Goal: Information Seeking & Learning: Learn about a topic

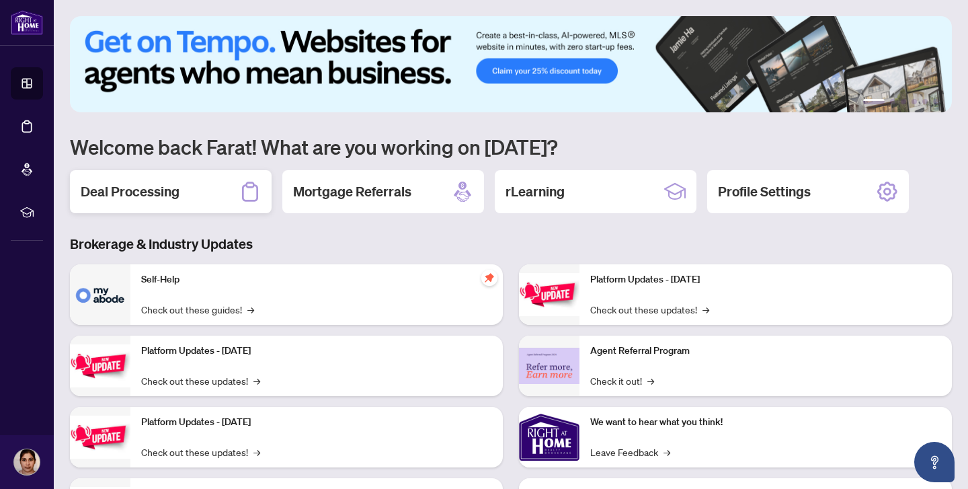
click at [210, 194] on div "Deal Processing" at bounding box center [171, 191] width 202 height 43
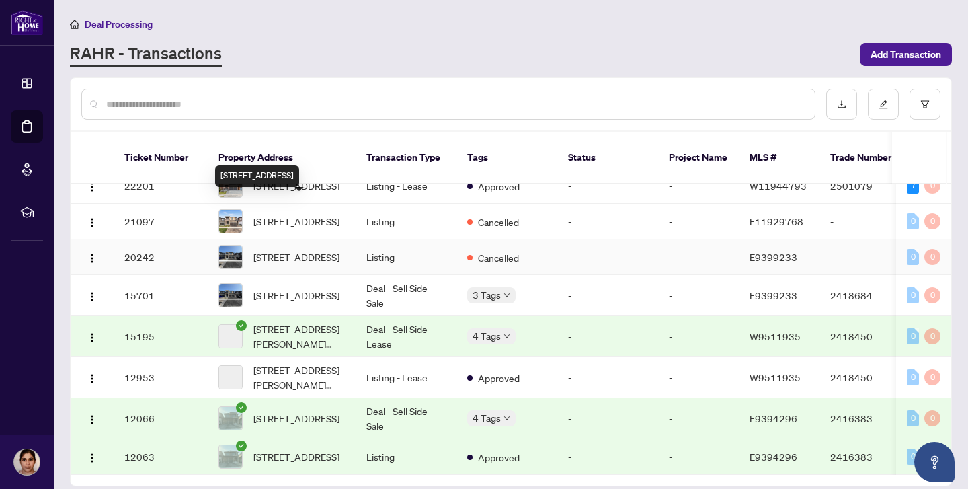
scroll to position [206, 0]
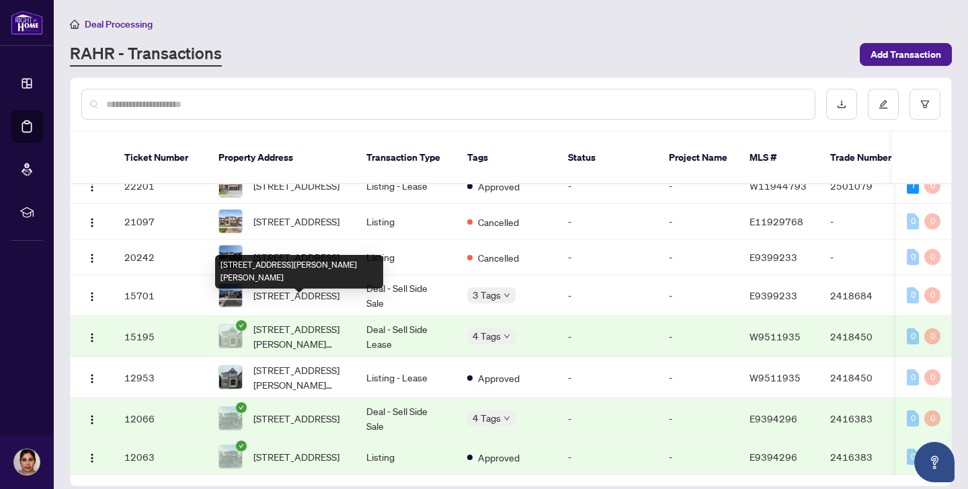
click at [292, 321] on span "[STREET_ADDRESS][PERSON_NAME][PERSON_NAME]" at bounding box center [298, 336] width 91 height 30
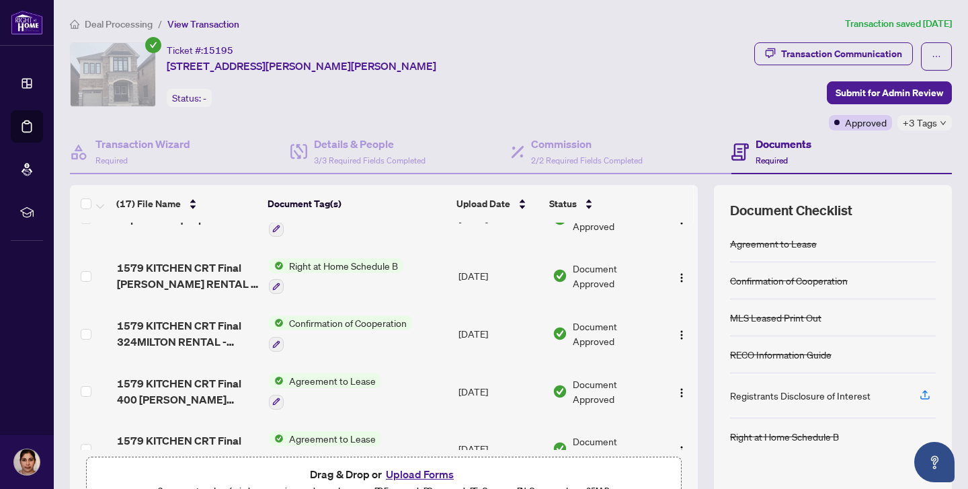
scroll to position [731, 0]
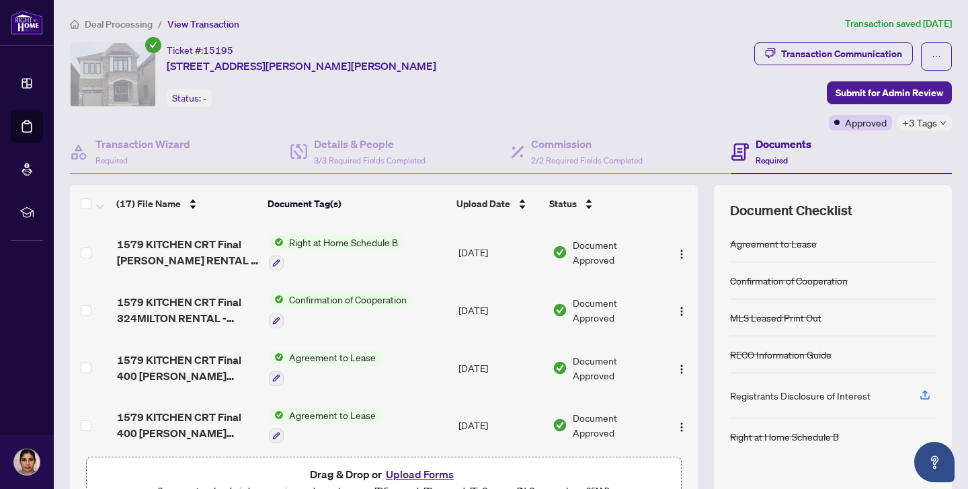
click at [320, 409] on span "Agreement to Lease" at bounding box center [332, 414] width 97 height 15
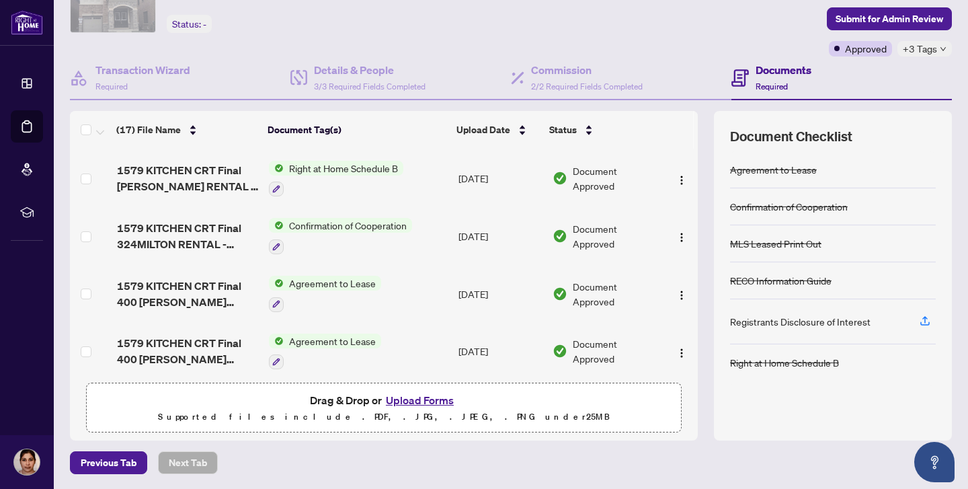
click at [297, 333] on span "Agreement to Lease" at bounding box center [332, 340] width 97 height 15
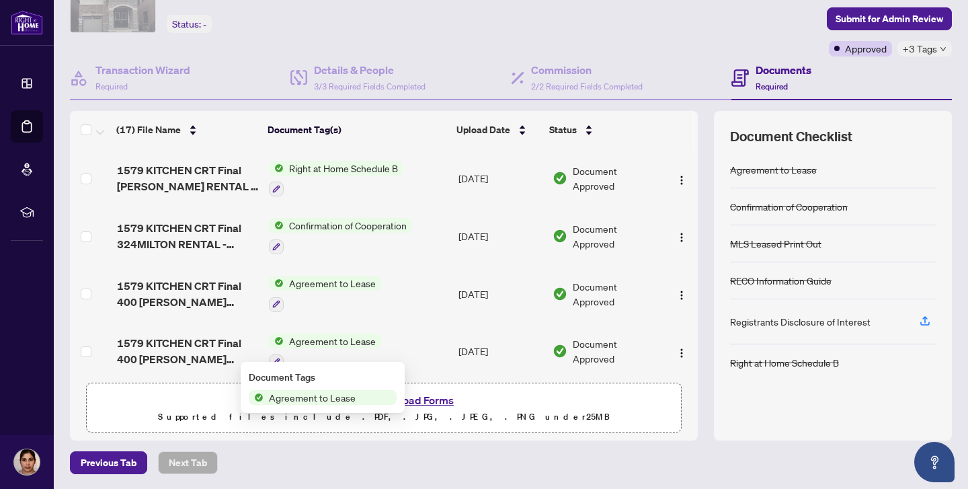
click at [297, 333] on span "Agreement to Lease" at bounding box center [332, 340] width 97 height 15
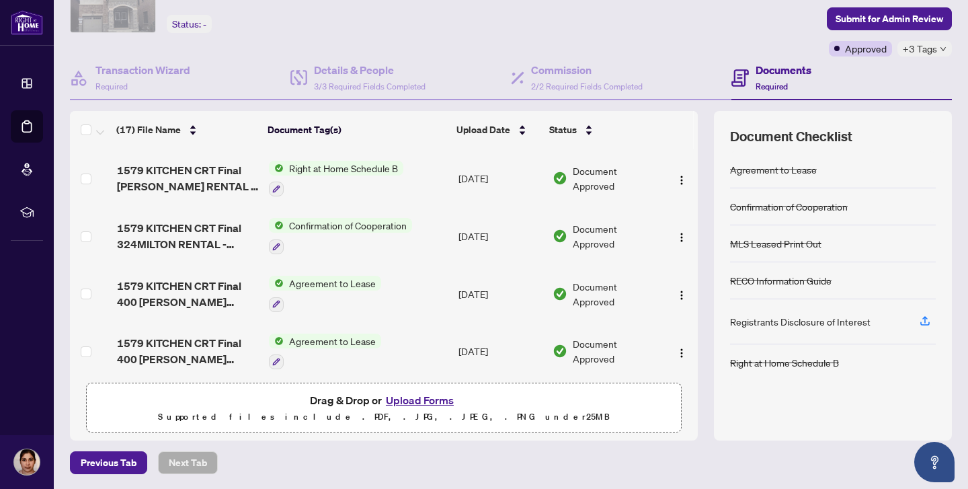
click at [313, 333] on span "Agreement to Lease" at bounding box center [332, 340] width 97 height 15
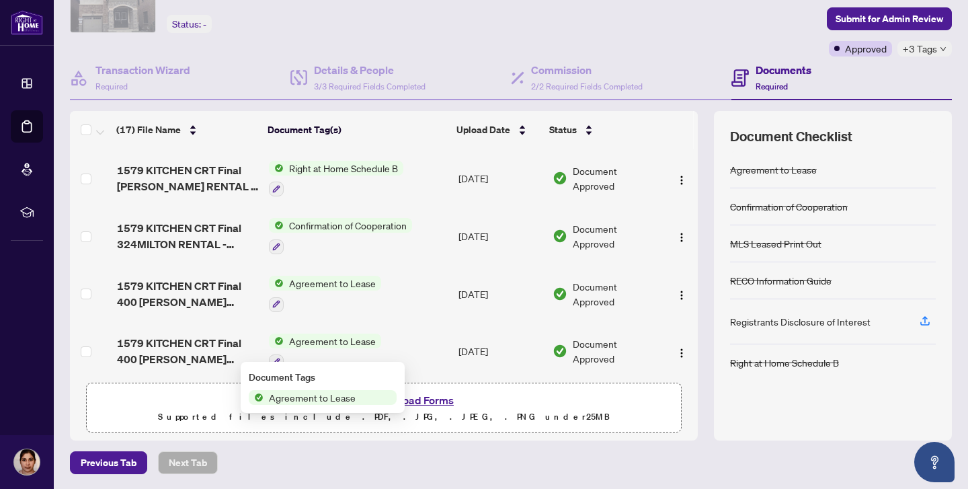
click at [313, 333] on span "Agreement to Lease" at bounding box center [332, 340] width 97 height 15
click at [306, 399] on span "Agreement to Lease" at bounding box center [311, 397] width 97 height 15
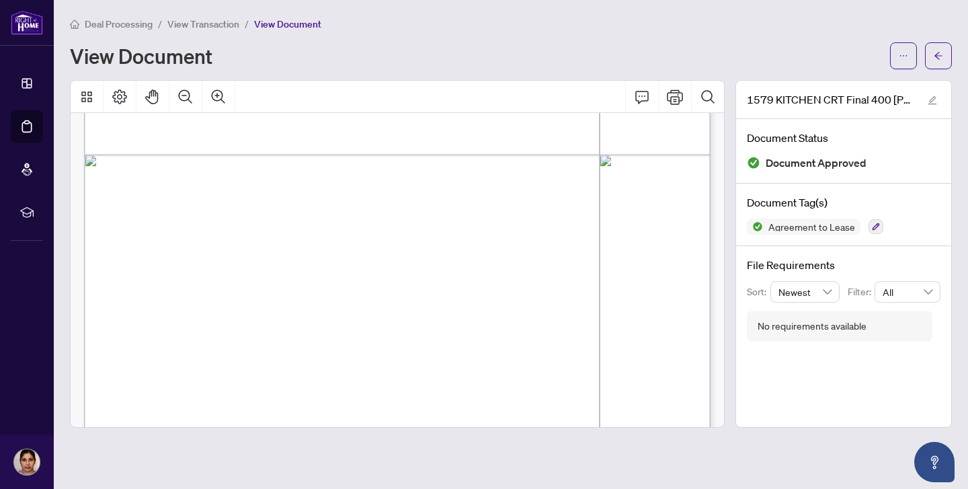
scroll to position [3017, 0]
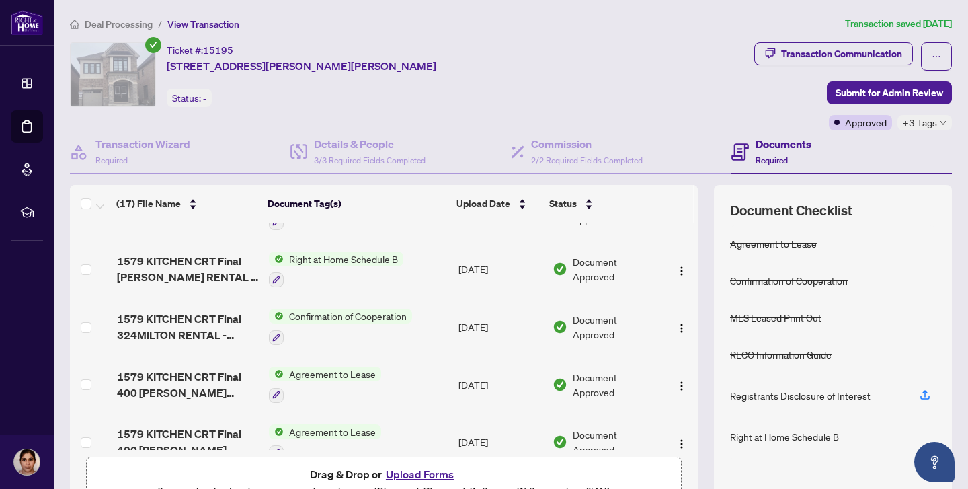
scroll to position [731, 0]
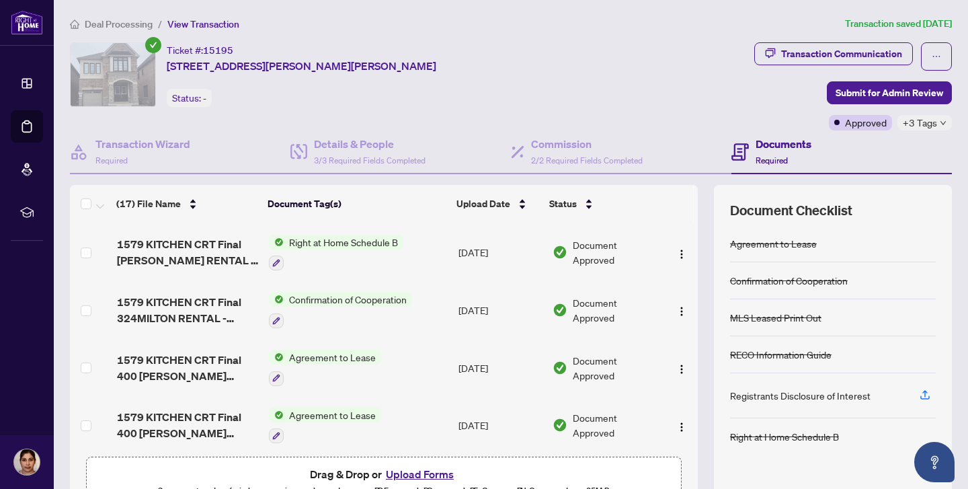
click at [333, 353] on span "Agreement to Lease" at bounding box center [332, 356] width 97 height 15
click at [323, 417] on span "Agreement to Lease" at bounding box center [311, 414] width 97 height 15
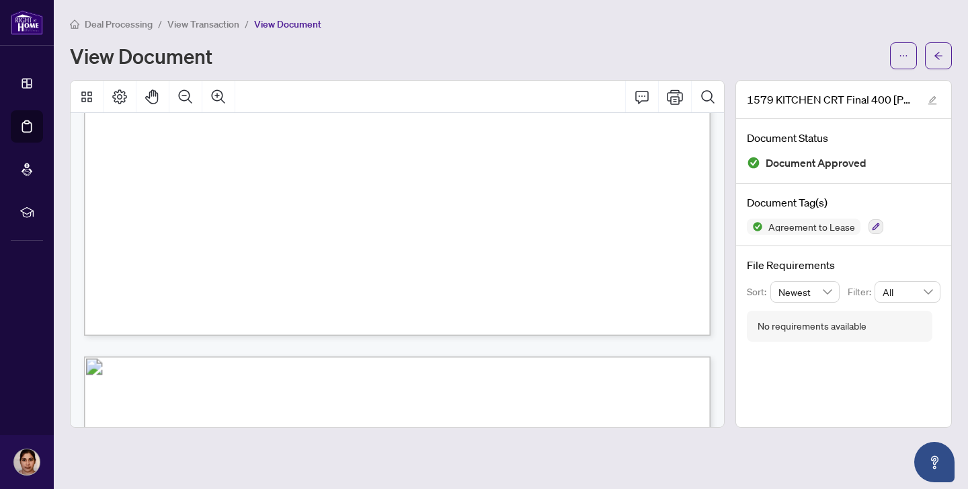
scroll to position [2139, 0]
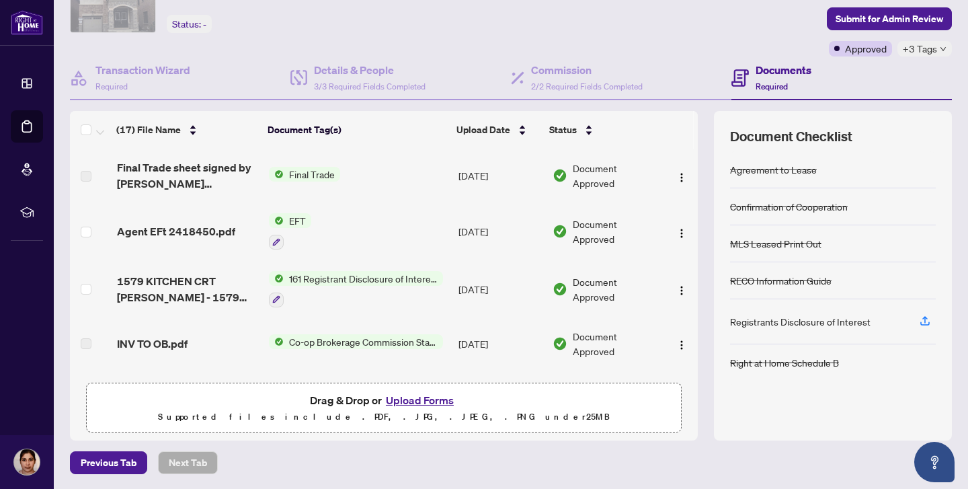
click at [338, 272] on span "161 Registrant Disclosure of Interest - Disposition ofProperty" at bounding box center [363, 278] width 159 height 15
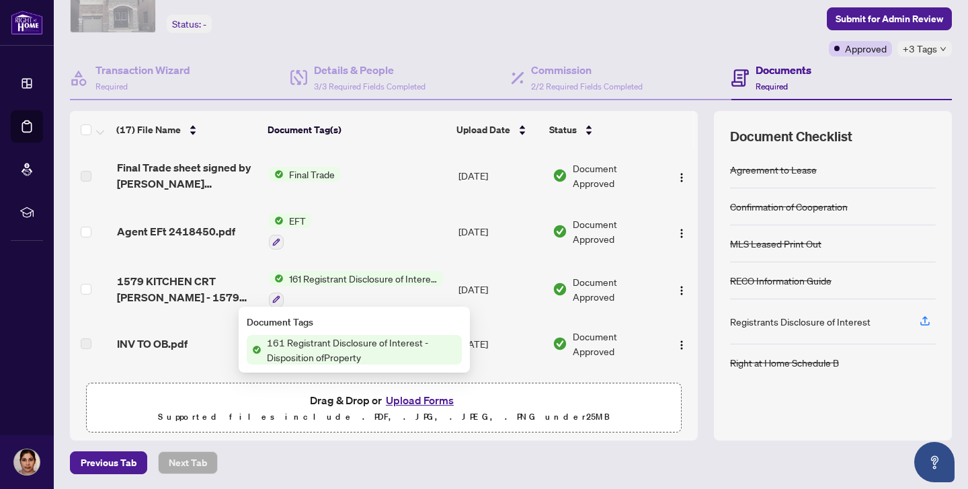
click at [341, 356] on span "161 Registrant Disclosure of Interest - Disposition ofProperty" at bounding box center [361, 350] width 200 height 30
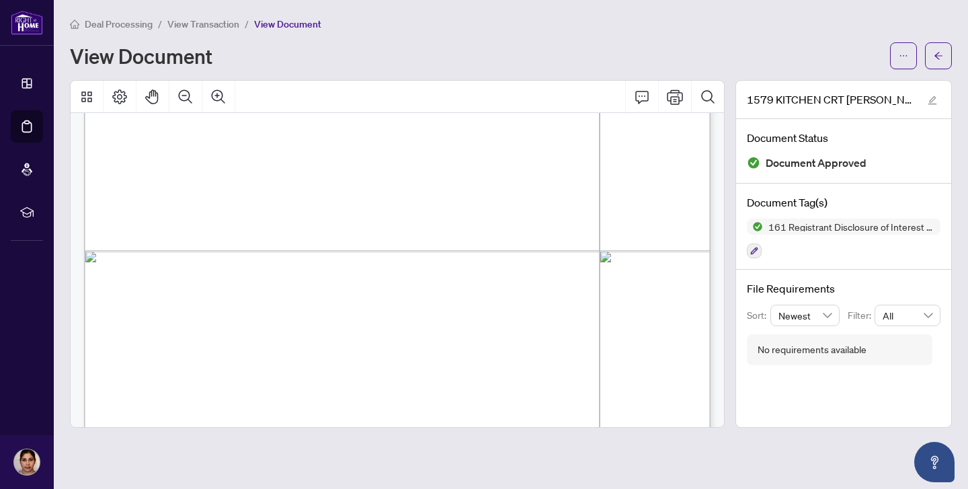
scroll to position [1354, 0]
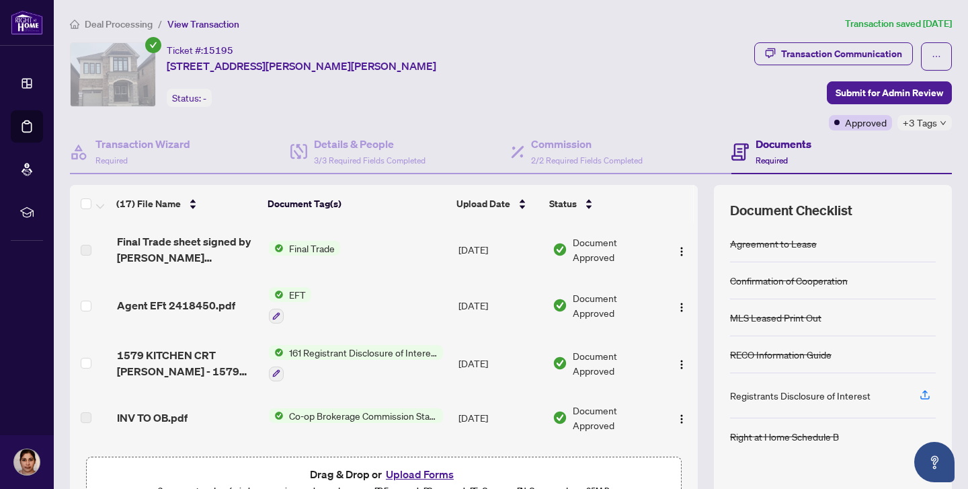
click at [323, 354] on span "161 Registrant Disclosure of Interest - Disposition ofProperty" at bounding box center [363, 352] width 159 height 15
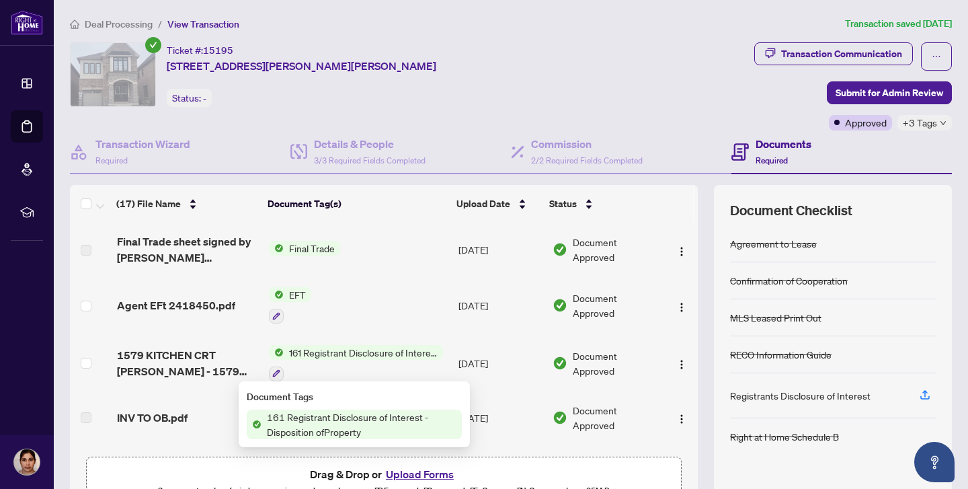
click at [320, 434] on span "161 Registrant Disclosure of Interest - Disposition ofProperty" at bounding box center [361, 424] width 200 height 30
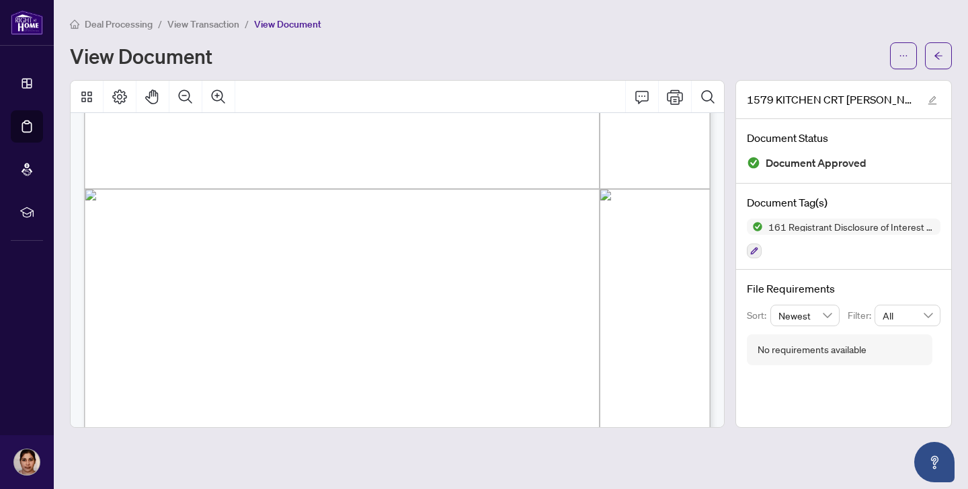
scroll to position [396, 0]
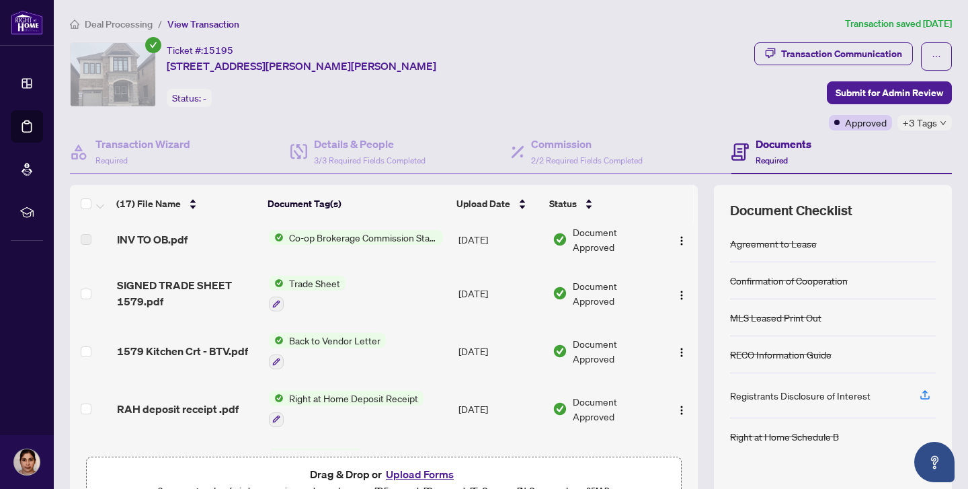
scroll to position [179, 0]
click at [333, 336] on span "Back to Vendor Letter" at bounding box center [335, 339] width 102 height 15
click at [326, 406] on span "Back to Vendor Letter" at bounding box center [317, 402] width 102 height 15
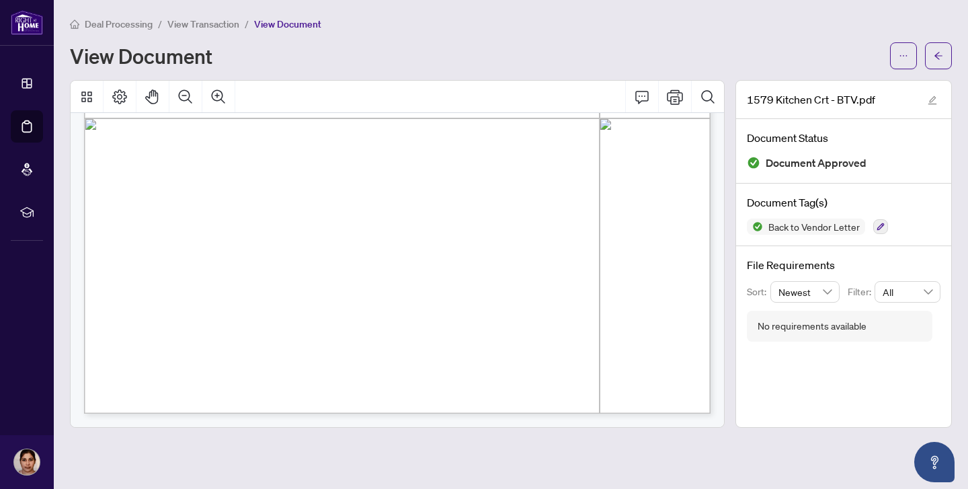
scroll to position [135, 0]
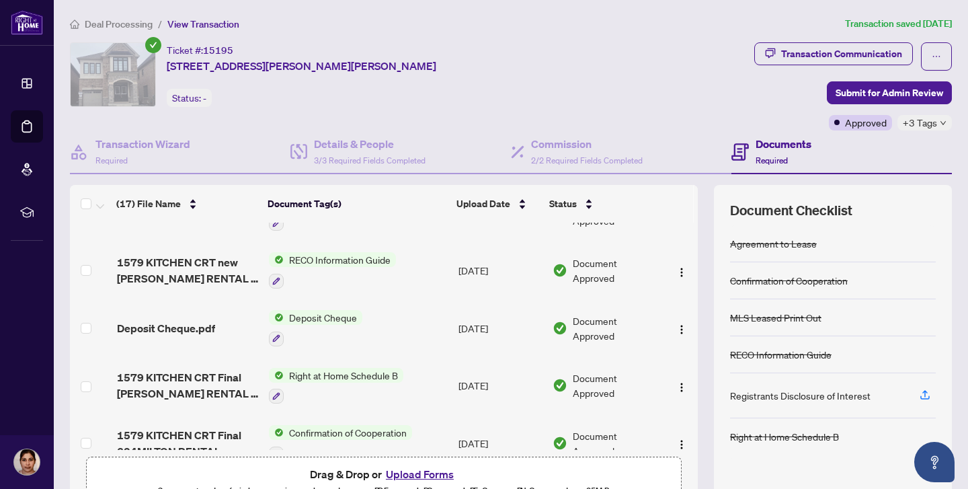
scroll to position [608, 0]
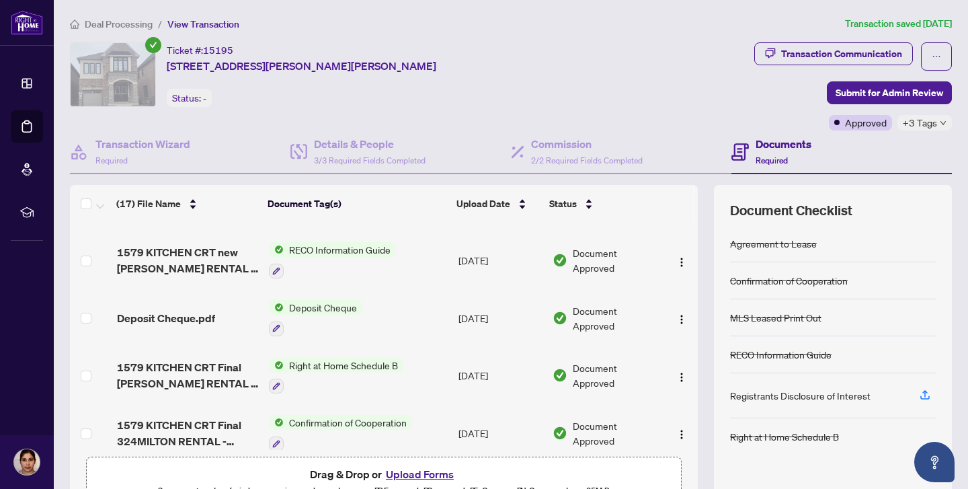
click at [321, 304] on span "Deposit Cheque" at bounding box center [323, 307] width 79 height 15
click at [263, 224] on td "MLS Leased Print Out" at bounding box center [358, 203] width 190 height 58
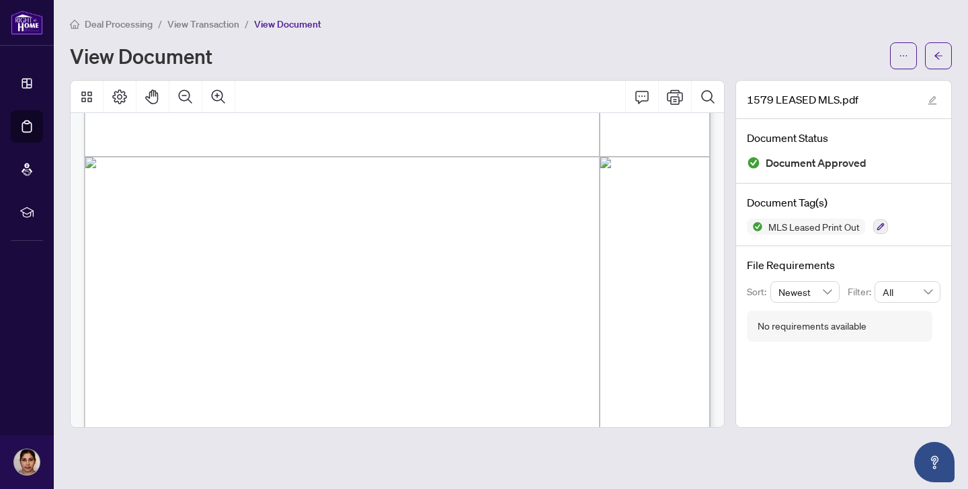
scroll to position [599, 0]
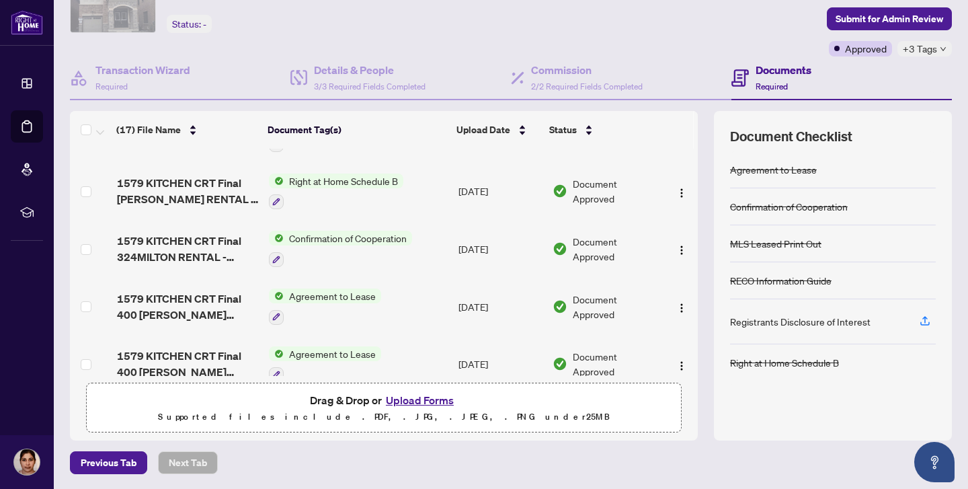
scroll to position [731, 0]
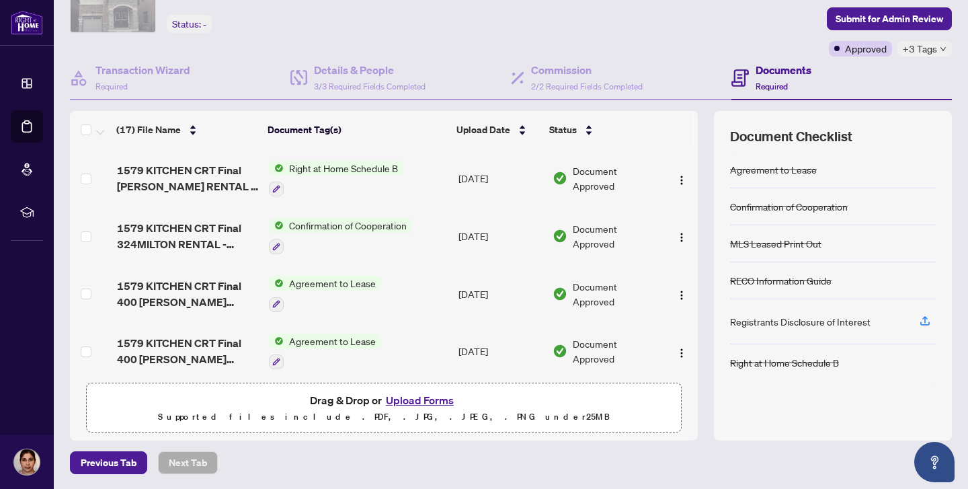
click at [352, 333] on span "Agreement to Lease" at bounding box center [332, 340] width 97 height 15
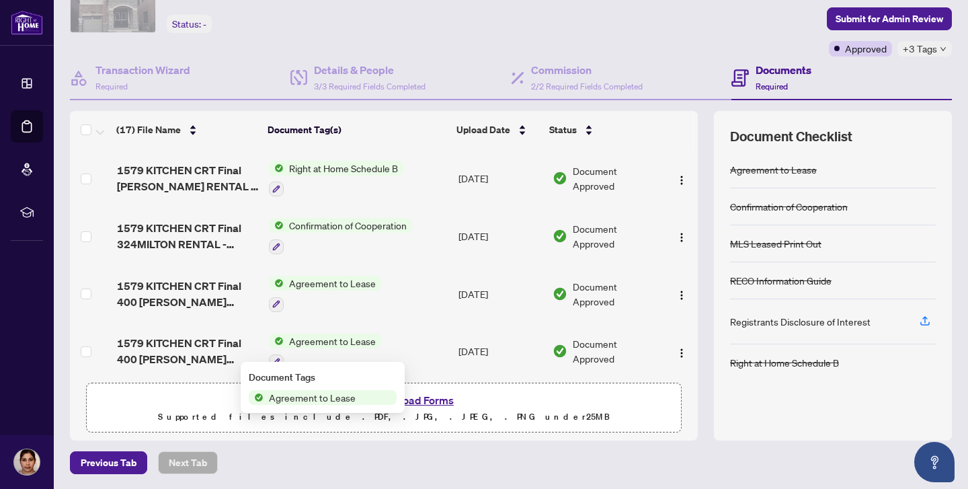
click at [343, 403] on span "Agreement to Lease" at bounding box center [311, 397] width 97 height 15
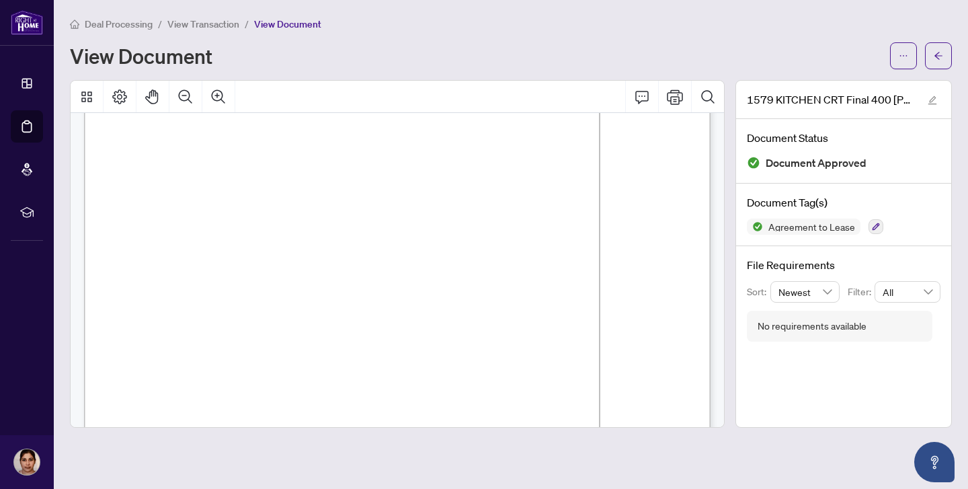
scroll to position [972, 0]
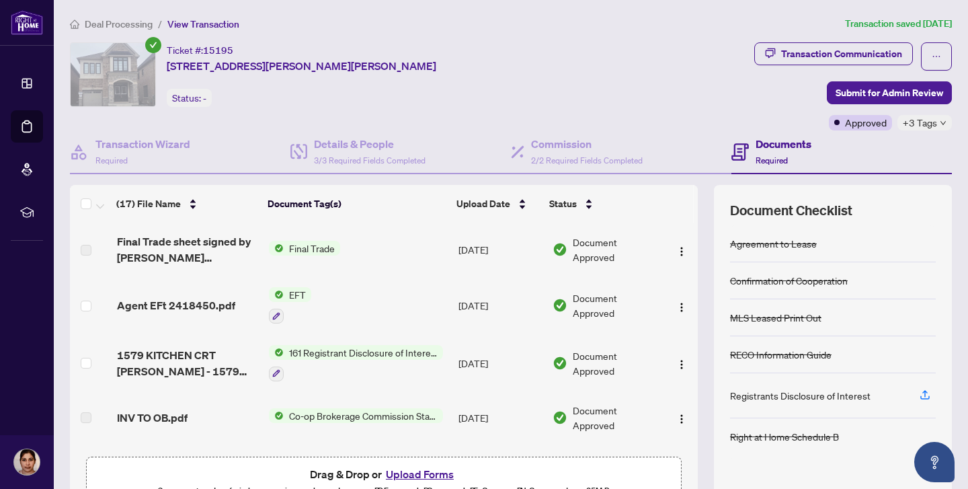
click at [302, 243] on span "Final Trade" at bounding box center [312, 248] width 56 height 15
click at [209, 282] on td "Agent EFt 2418450.pdf" at bounding box center [188, 305] width 152 height 58
click at [294, 354] on span "161 Registrant Disclosure of Interest - Disposition ofProperty" at bounding box center [363, 352] width 159 height 15
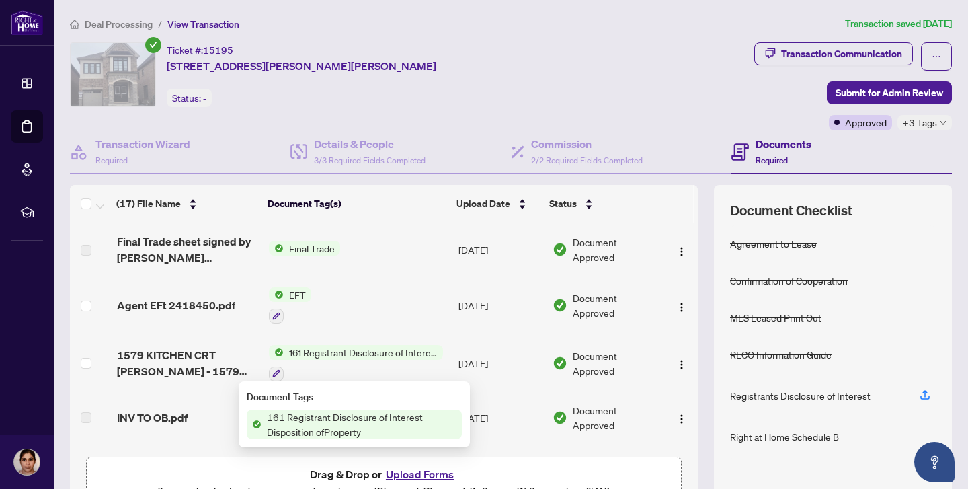
click at [300, 434] on span "161 Registrant Disclosure of Interest - Disposition ofProperty" at bounding box center [361, 424] width 200 height 30
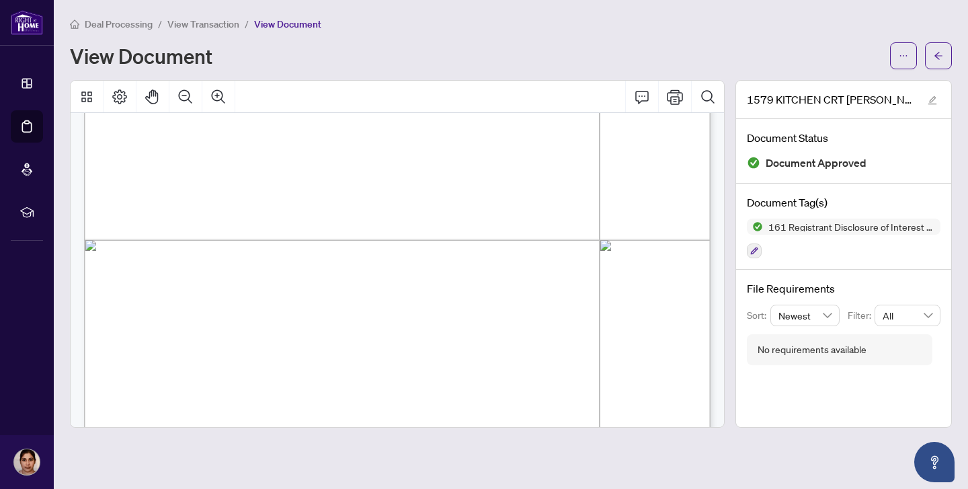
scroll to position [1331, 0]
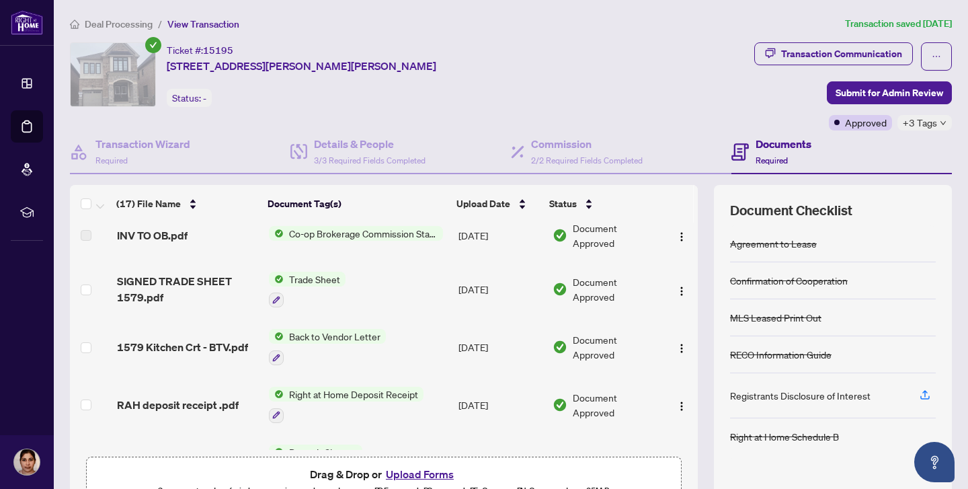
scroll to position [183, 0]
click at [288, 331] on span "Back to Vendor Letter" at bounding box center [335, 334] width 102 height 15
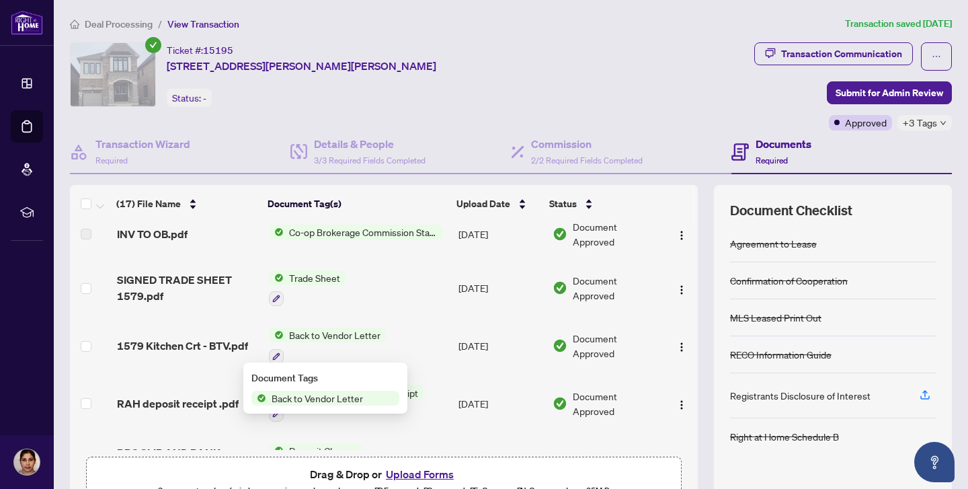
click at [297, 397] on span "Back to Vendor Letter" at bounding box center [317, 397] width 102 height 15
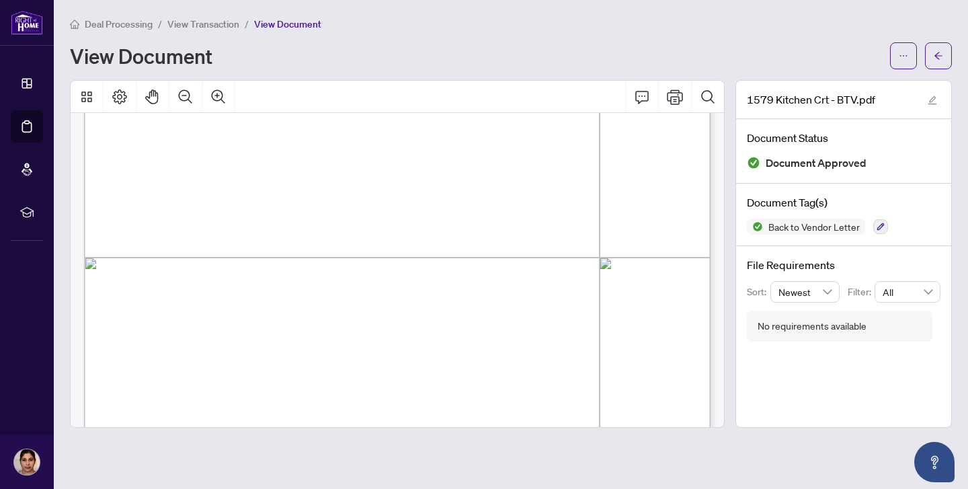
scroll to position [386, 0]
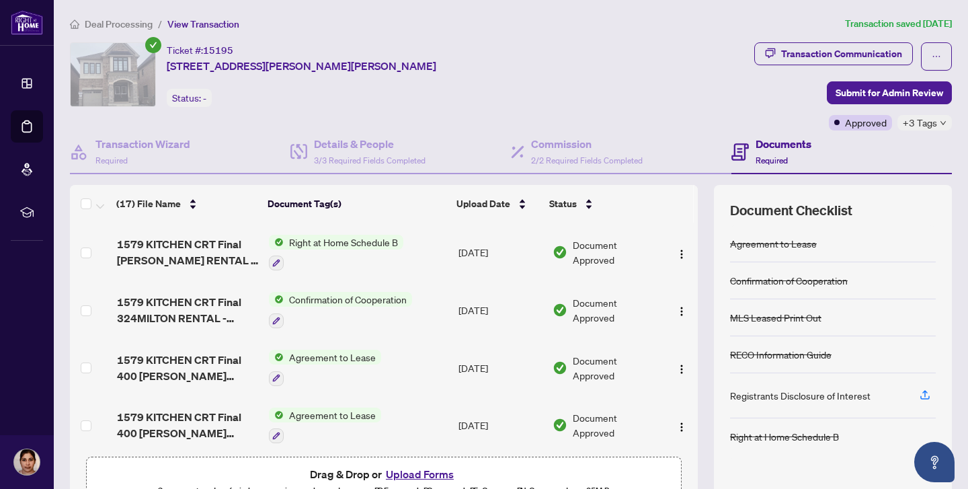
scroll to position [74, 0]
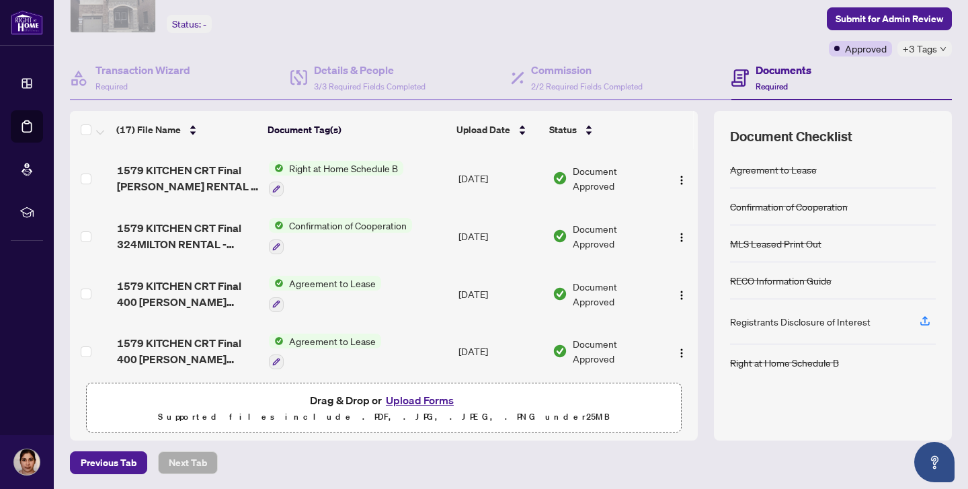
click at [338, 333] on span "Agreement to Lease" at bounding box center [332, 340] width 97 height 15
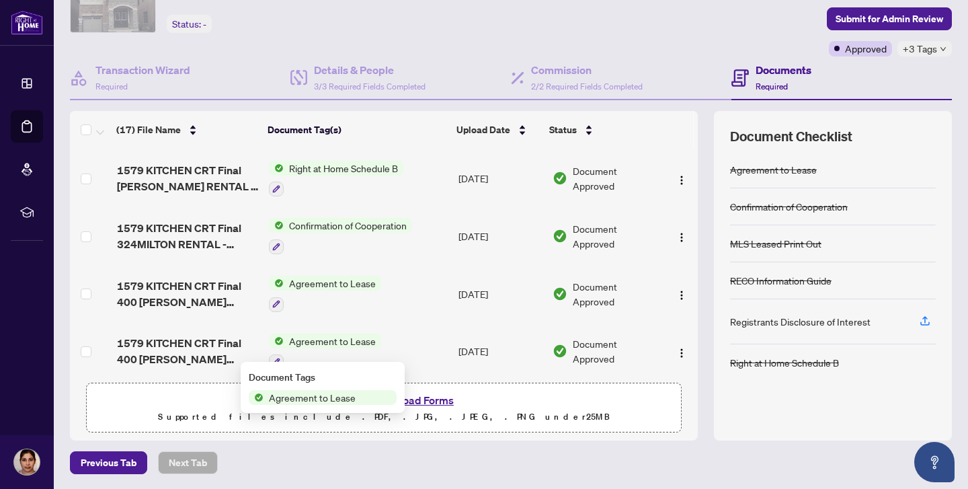
click at [331, 397] on span "Agreement to Lease" at bounding box center [311, 397] width 97 height 15
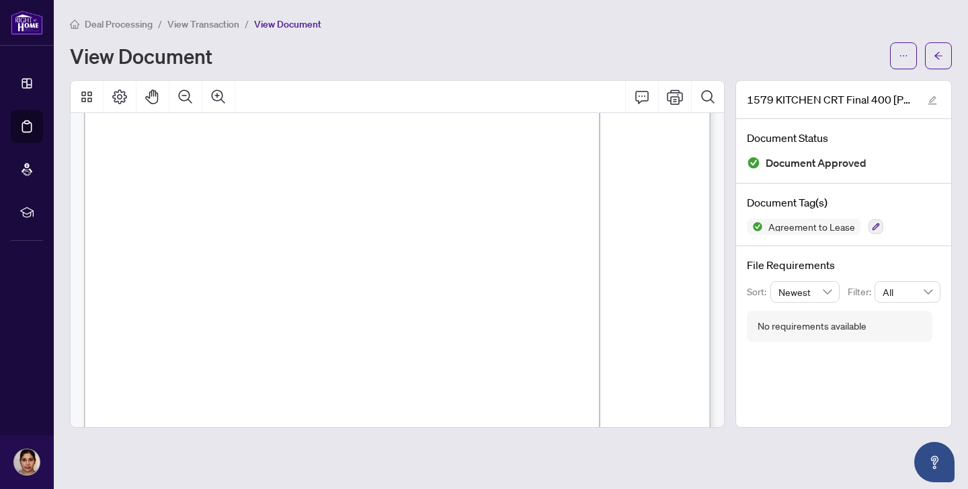
scroll to position [2629, 0]
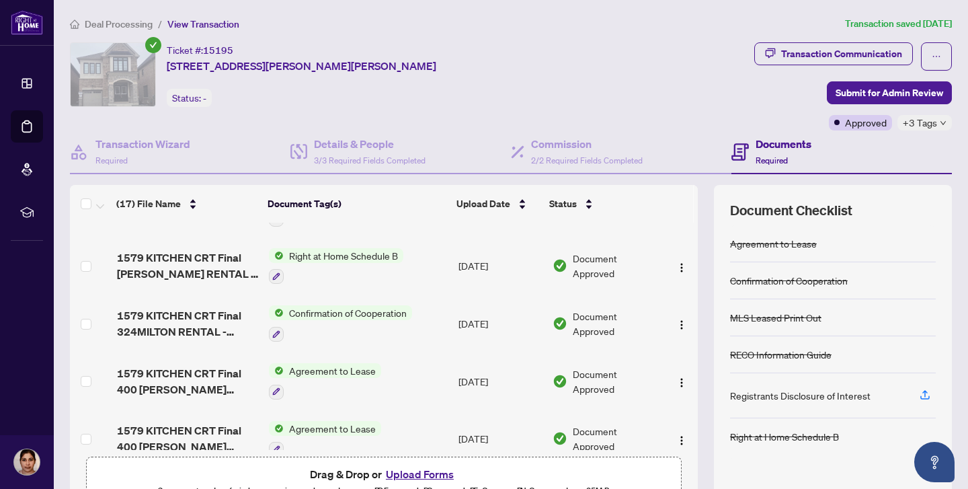
scroll to position [731, 0]
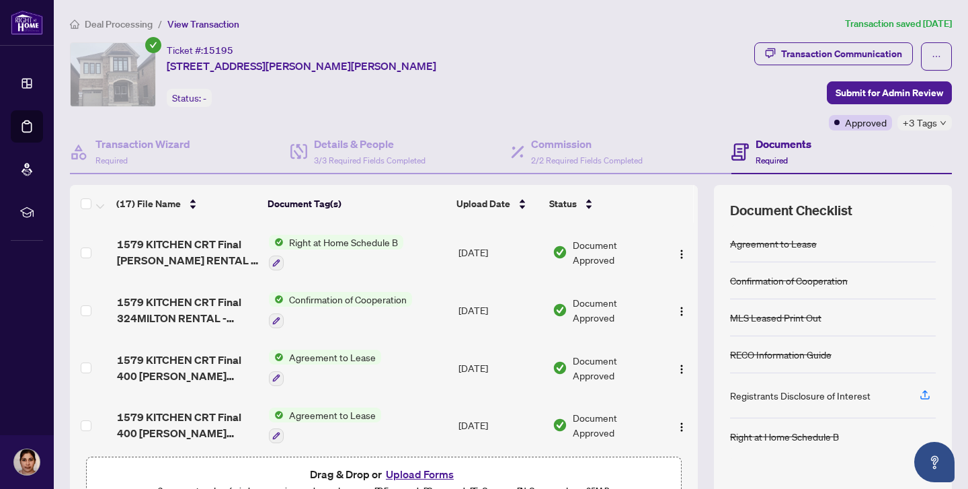
click at [323, 292] on span "Confirmation of Cooperation" at bounding box center [348, 299] width 128 height 15
click at [331, 358] on span "Confirmation of Cooperation" at bounding box center [344, 357] width 128 height 15
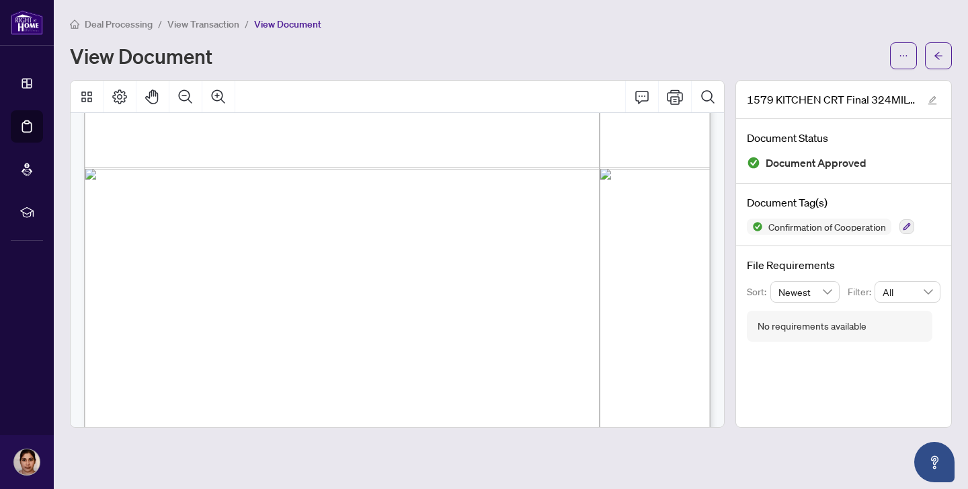
scroll to position [1354, 0]
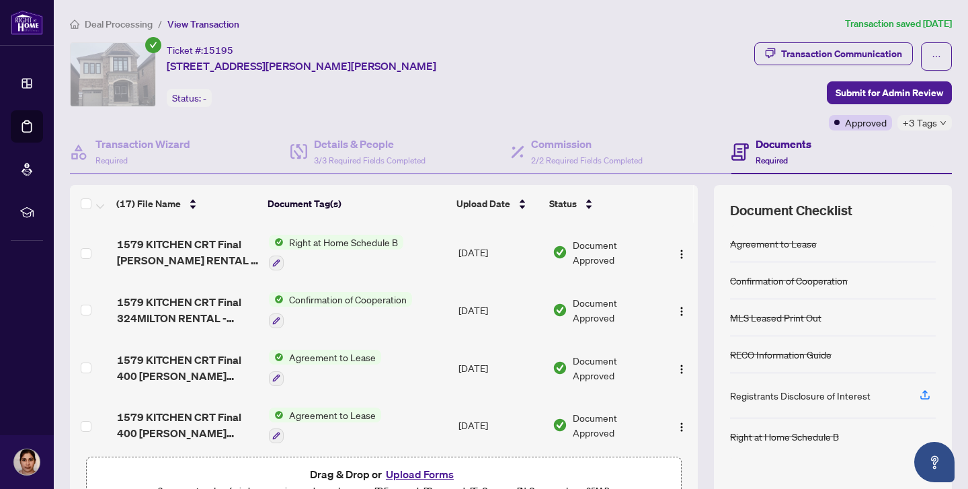
scroll to position [700, 0]
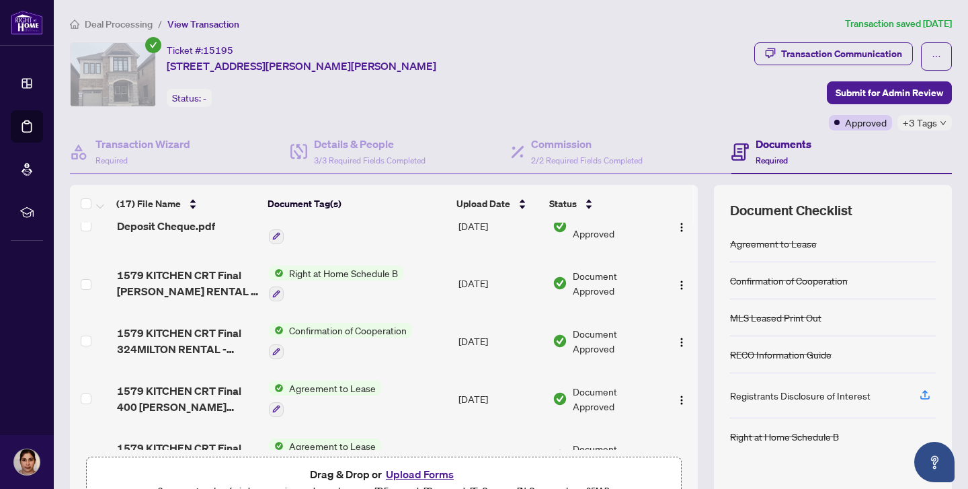
click at [315, 265] on span "Right at Home Schedule B" at bounding box center [344, 272] width 120 height 15
click at [317, 334] on span "Right at Home Schedule B" at bounding box center [336, 331] width 120 height 15
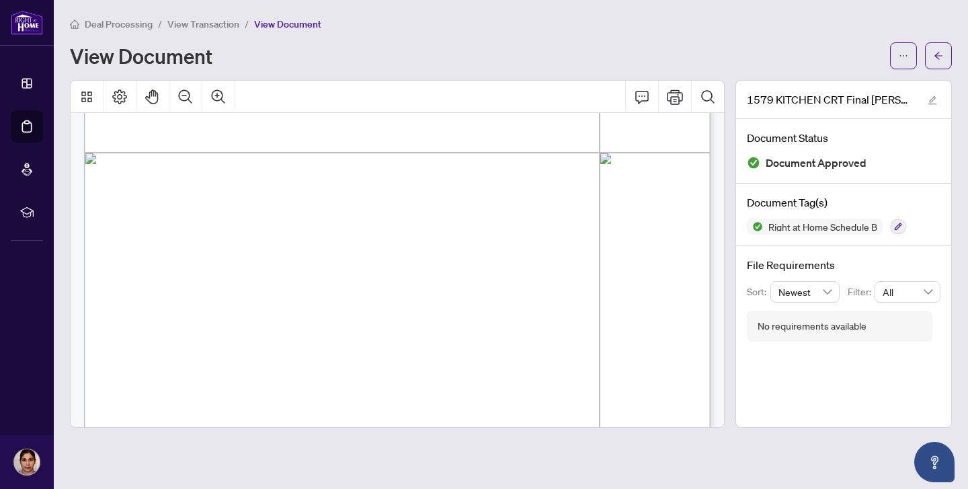
scroll to position [524, 0]
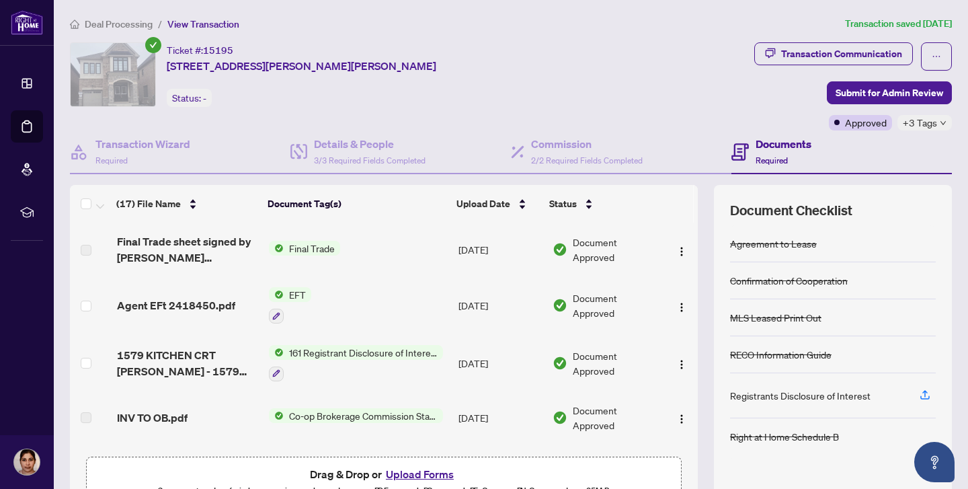
click at [323, 349] on span "161 Registrant Disclosure of Interest - Disposition ofProperty" at bounding box center [363, 352] width 159 height 15
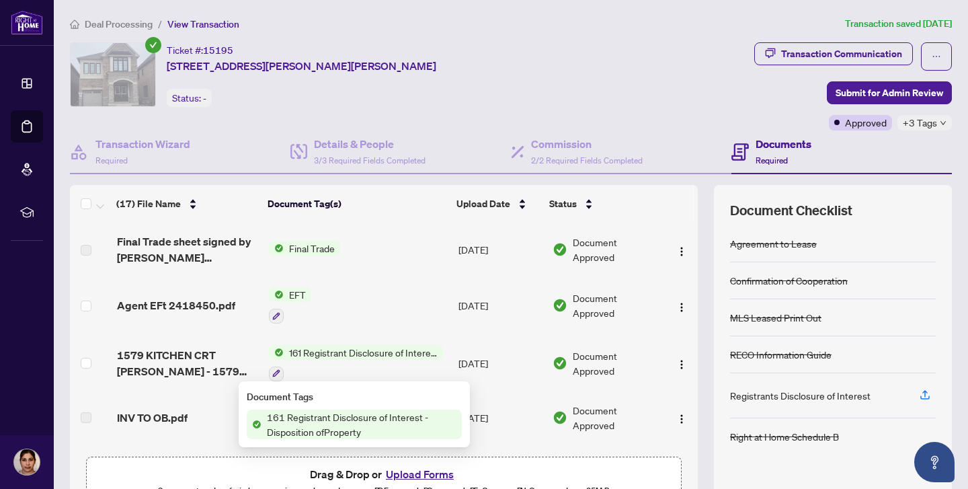
click at [323, 431] on span "161 Registrant Disclosure of Interest - Disposition ofProperty" at bounding box center [361, 424] width 200 height 30
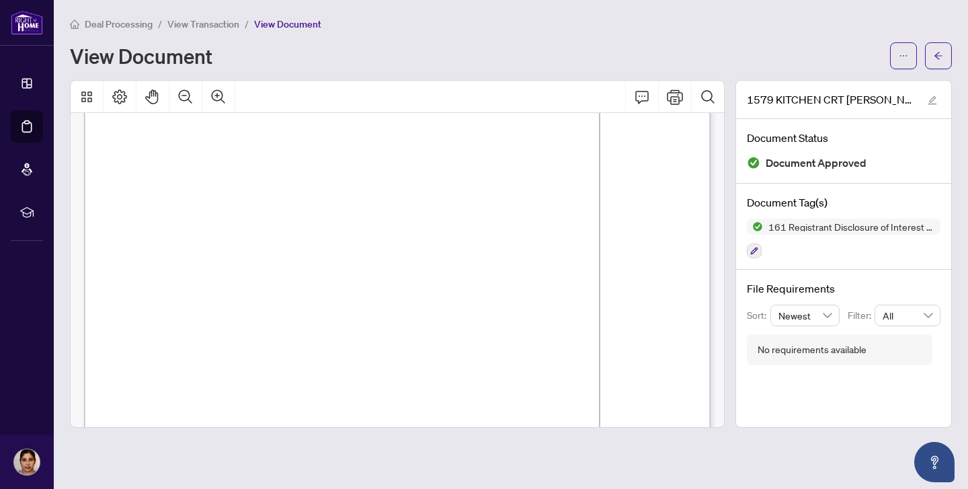
scroll to position [1104, 0]
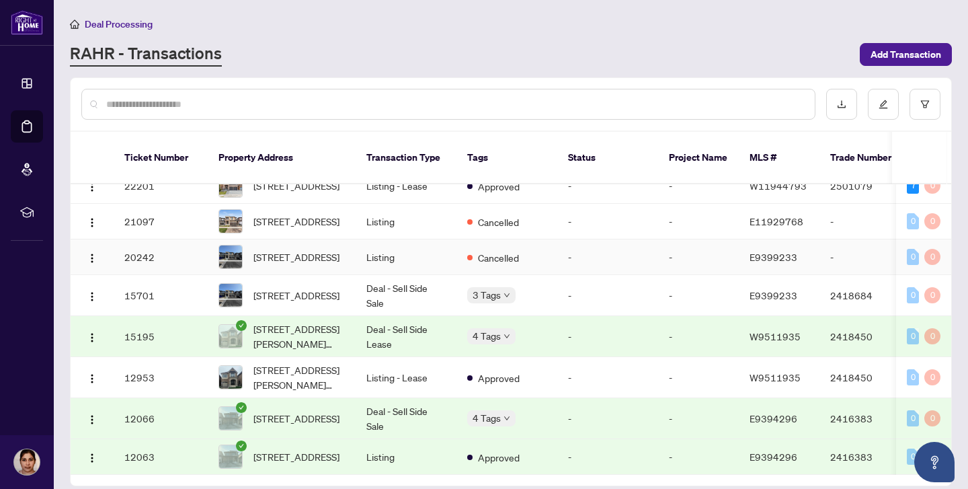
scroll to position [206, 0]
